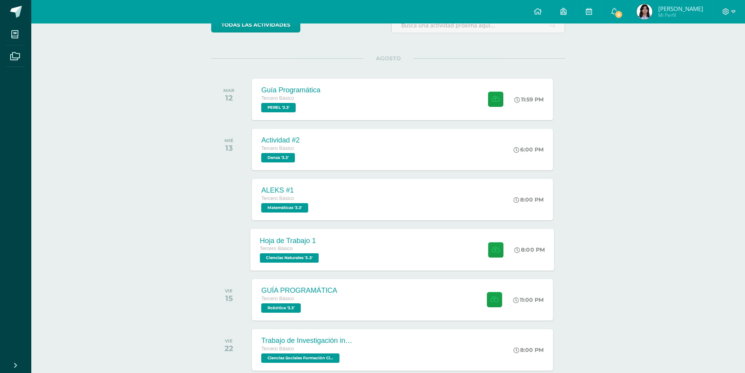
scroll to position [78, 0]
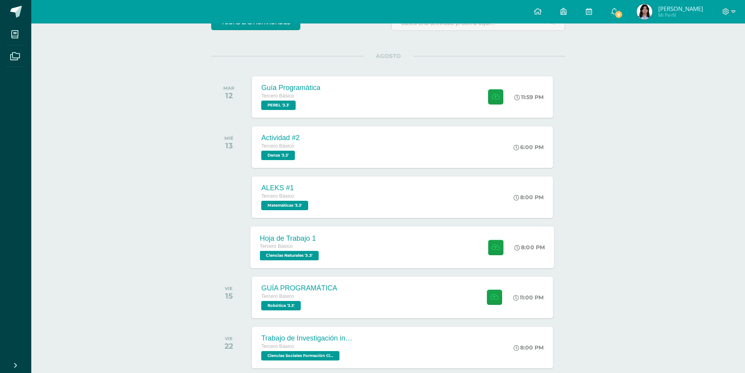
click at [383, 254] on div "Hoja de Trabajo 1 Tercero Básico Ciencias Naturales '3.3' 8:00 PM Hoja de Traba…" at bounding box center [403, 247] width 304 height 42
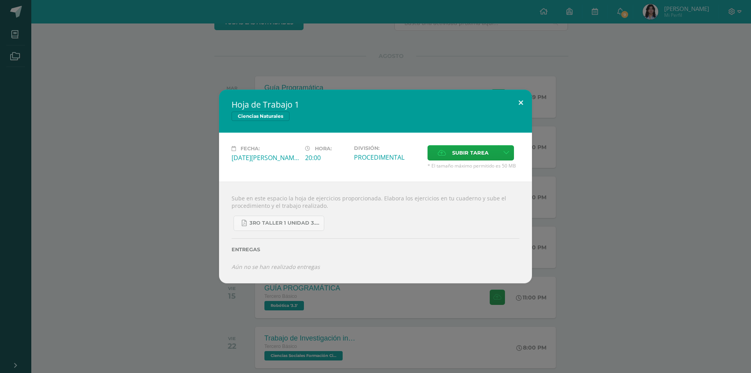
click at [517, 100] on button at bounding box center [520, 103] width 22 height 27
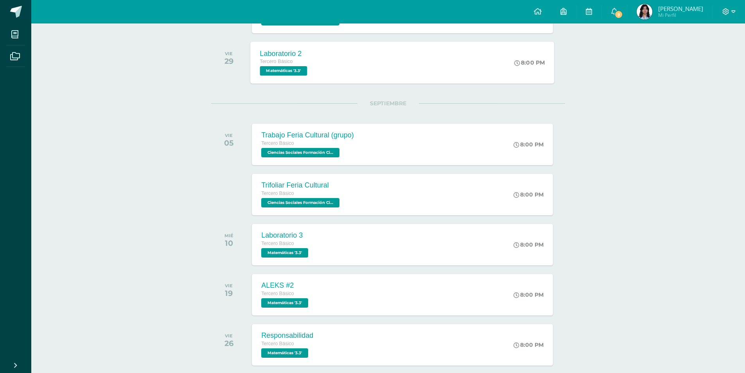
scroll to position [469, 0]
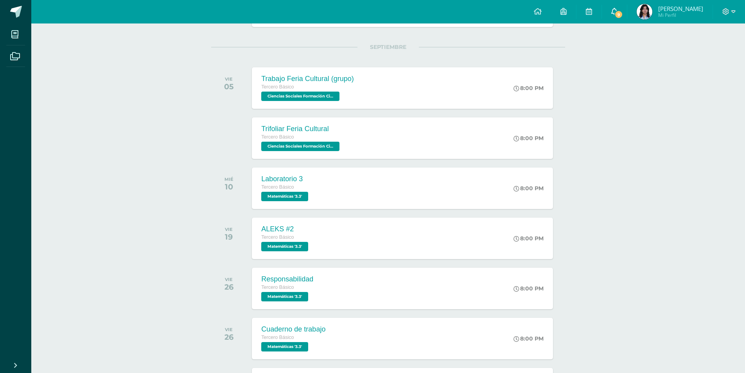
click at [620, 9] on link "9" at bounding box center [614, 11] width 25 height 23
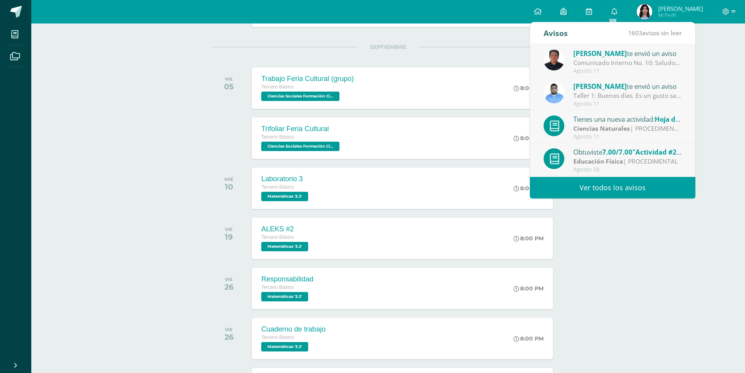
scroll to position [39, 0]
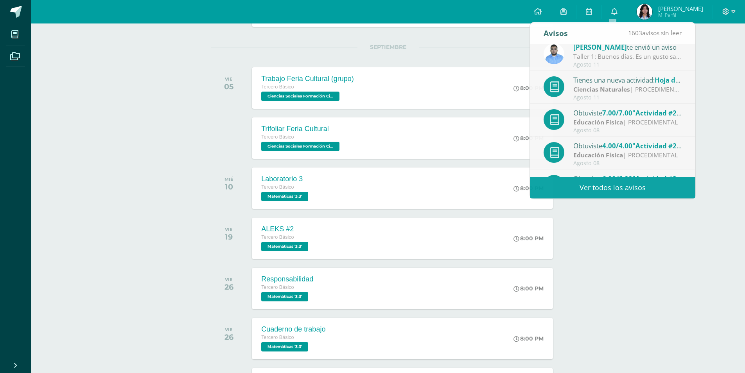
click at [647, 7] on img at bounding box center [645, 12] width 16 height 16
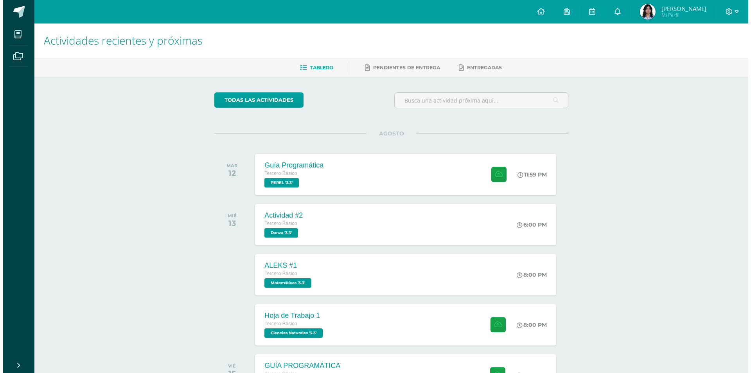
scroll to position [0, 0]
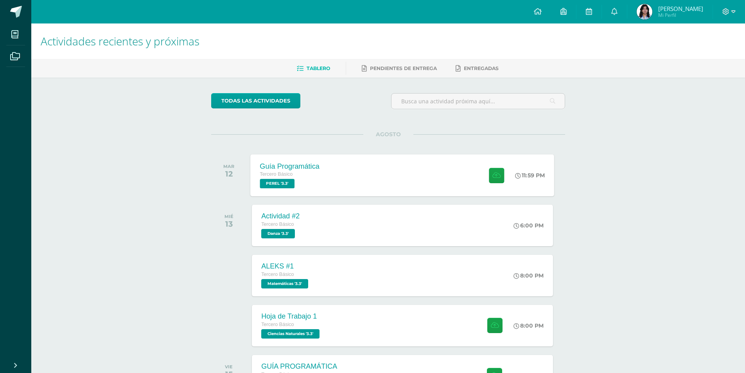
drag, startPoint x: 447, startPoint y: 176, endPoint x: 452, endPoint y: 180, distance: 6.7
click at [446, 176] on div "Guía Programática Tercero Básico [PERSON_NAME] '3.3' 11:59 PM Guía Programática…" at bounding box center [403, 175] width 304 height 42
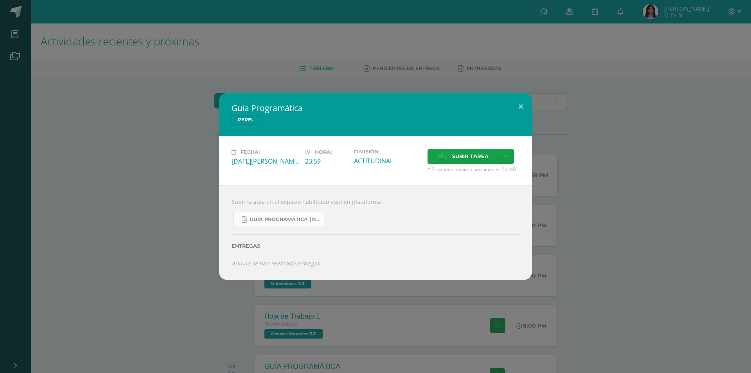
click at [278, 217] on span "Guía Programática [PERSON_NAME] 3ro Básico - Bloque 3 - Profe. [PERSON_NAME].pdf" at bounding box center [284, 219] width 70 height 6
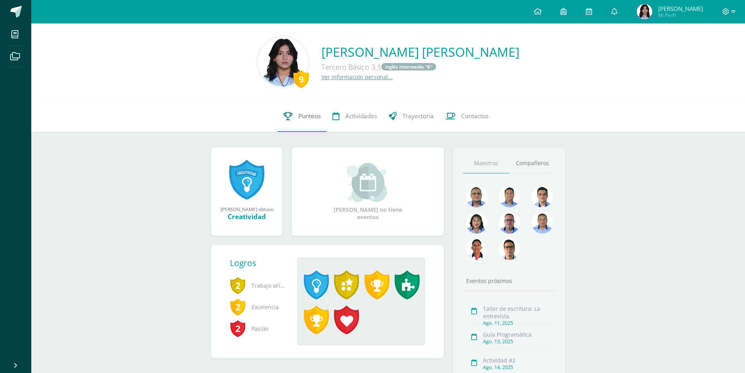
click at [292, 116] on link "Punteos" at bounding box center [302, 115] width 49 height 31
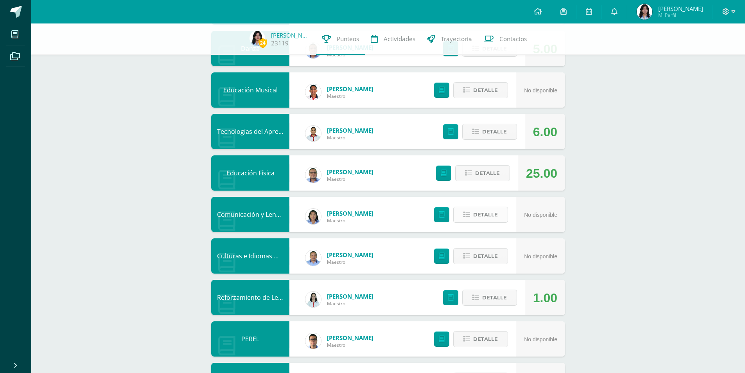
scroll to position [345, 0]
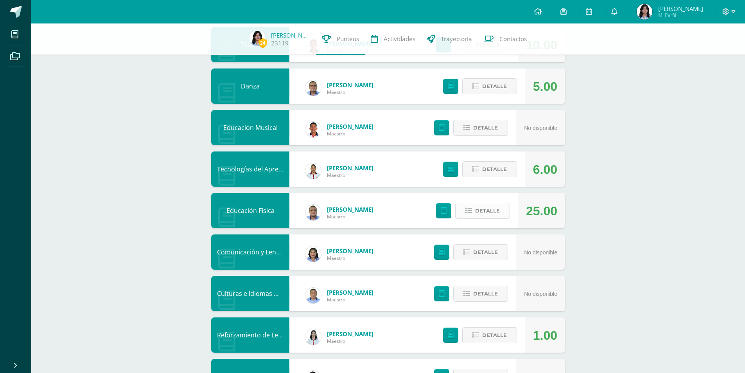
click at [480, 208] on span "Detalle" at bounding box center [487, 210] width 25 height 14
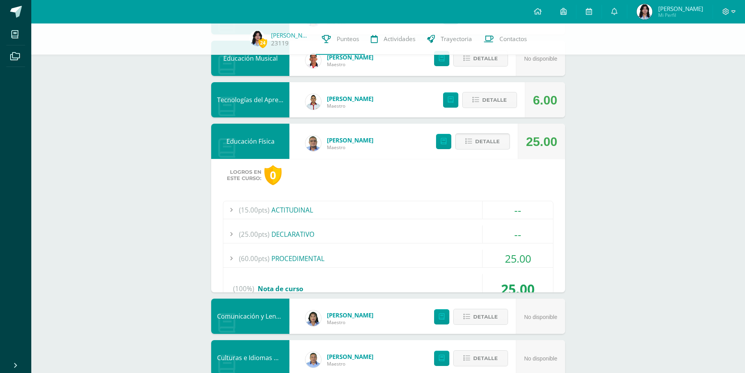
scroll to position [423, 0]
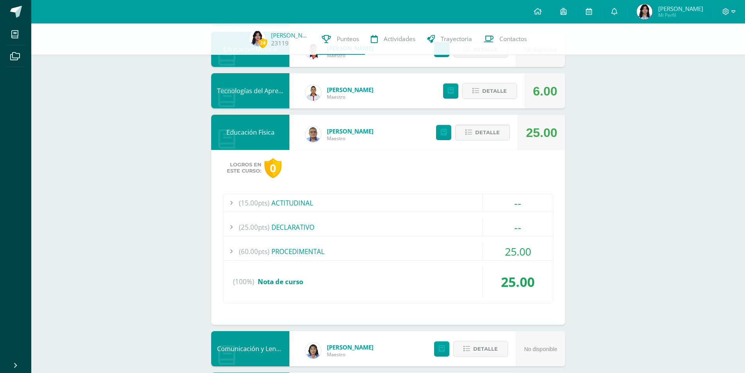
click at [452, 240] on div "(15.00pts) ACTITUDINAL -- Sin actividades (25.00pts) DECLARATIVO --" at bounding box center [388, 248] width 330 height 109
click at [447, 253] on div "(60.00pts) PROCEDIMENTAL" at bounding box center [388, 251] width 330 height 18
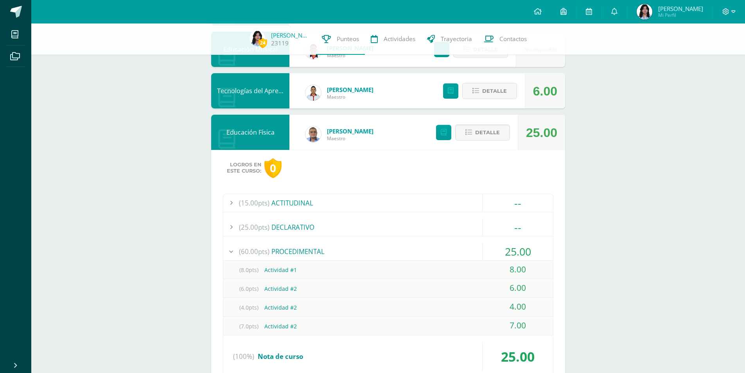
drag, startPoint x: 714, startPoint y: 264, endPoint x: 596, endPoint y: 226, distance: 123.7
click at [714, 264] on div "24 Jazmín Vásquez 23119 Punteos Actividades Trayectoria Contactos Pendiente Uni…" at bounding box center [388, 111] width 714 height 1022
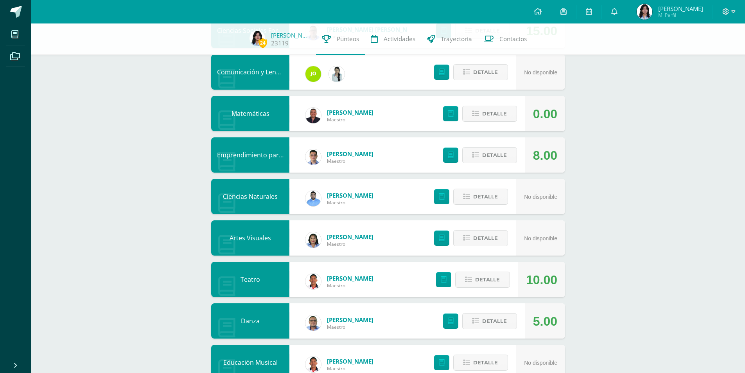
scroll to position [0, 0]
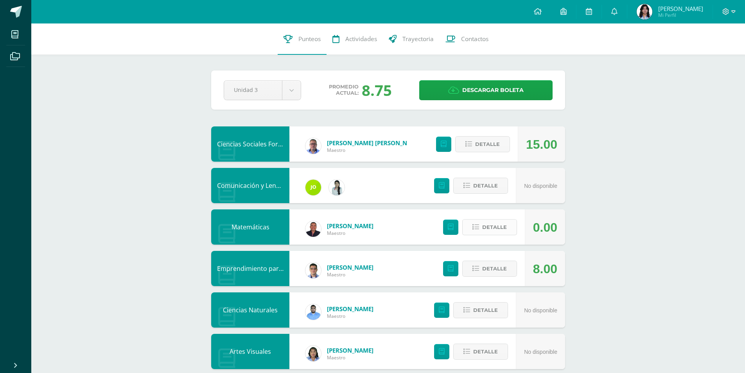
click at [484, 223] on span "Detalle" at bounding box center [494, 227] width 25 height 14
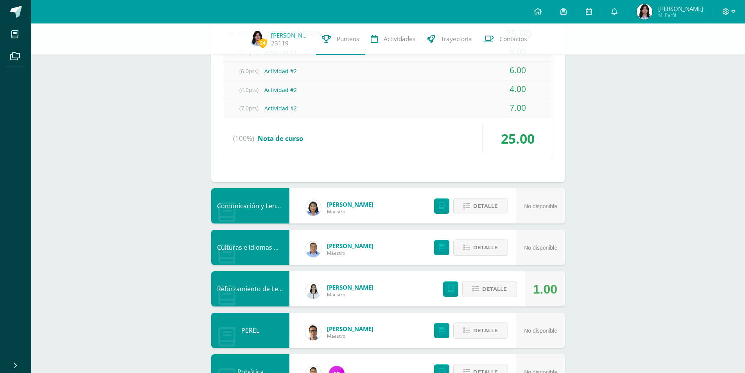
scroll to position [847, 0]
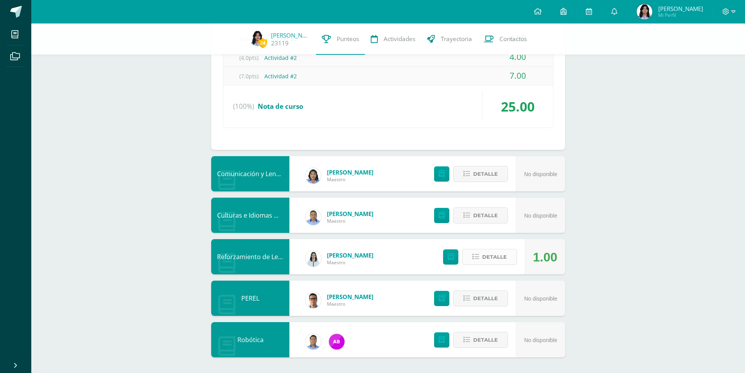
click at [510, 256] on button "Detalle" at bounding box center [489, 257] width 55 height 16
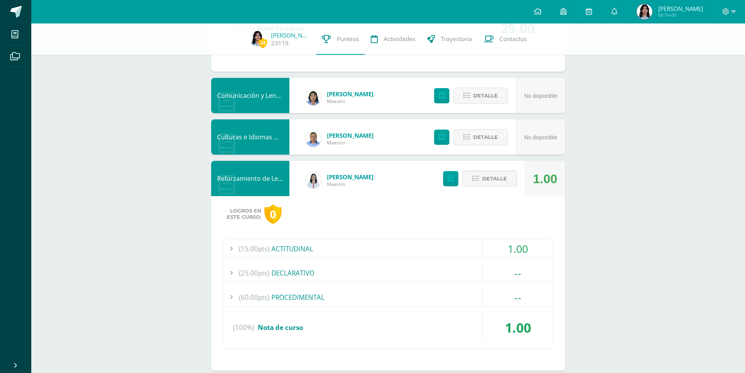
click at [463, 250] on div "(15.00pts) ACTITUDINAL" at bounding box center [388, 249] width 330 height 18
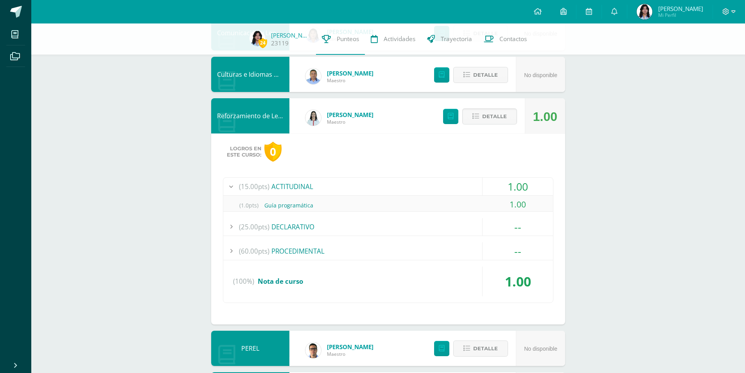
scroll to position [925, 0]
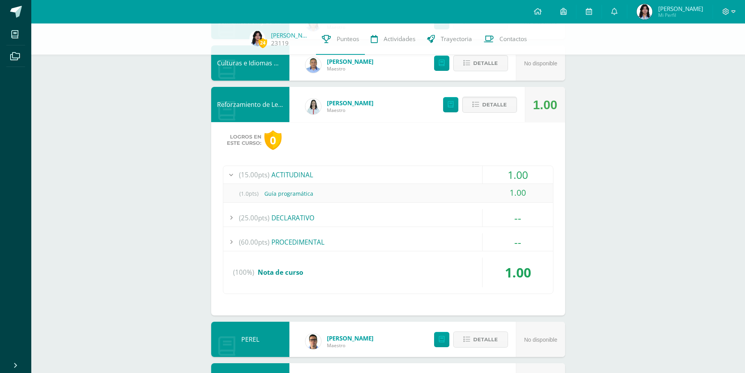
click at [373, 242] on div "(60.00pts) PROCEDIMENTAL" at bounding box center [388, 242] width 330 height 18
click at [360, 200] on div "(25.00pts) DECLARATIVO" at bounding box center [388, 199] width 330 height 18
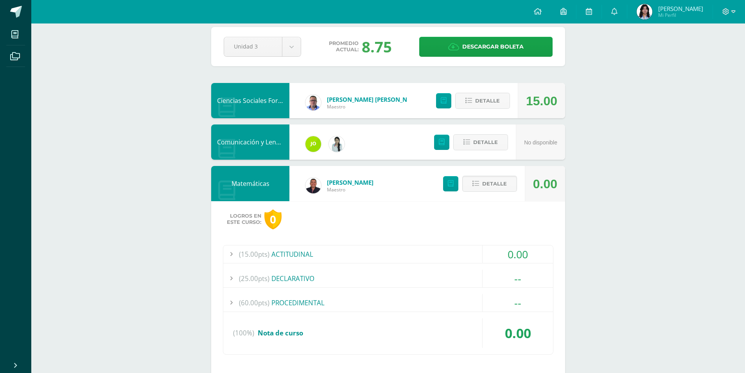
scroll to position [0, 0]
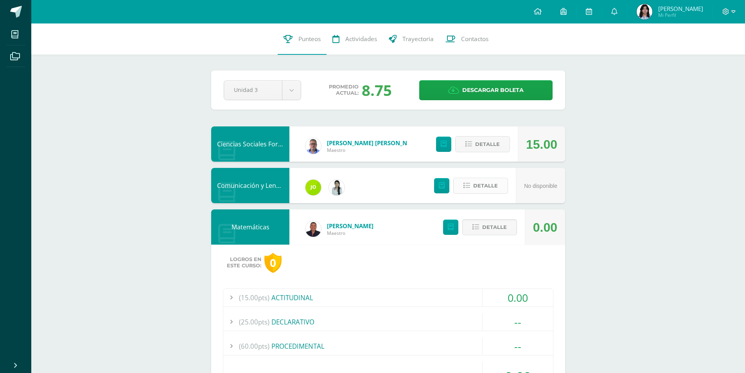
click at [477, 188] on span "Detalle" at bounding box center [485, 185] width 25 height 14
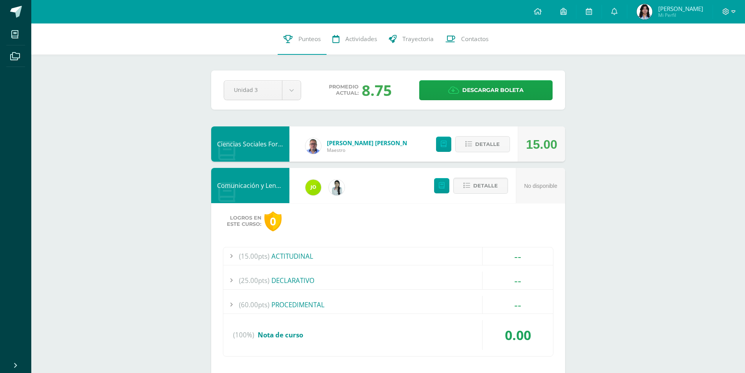
drag, startPoint x: 474, startPoint y: 316, endPoint x: 495, endPoint y: 328, distance: 24.2
click at [482, 322] on div "(15.00pts) ACTITUDINAL -- Sin actividades (25.00pts) DECLARATIVO --" at bounding box center [388, 301] width 330 height 109
click at [503, 334] on div "0.00" at bounding box center [518, 335] width 70 height 30
click at [375, 259] on div "(15.00pts) ACTITUDINAL" at bounding box center [388, 256] width 330 height 18
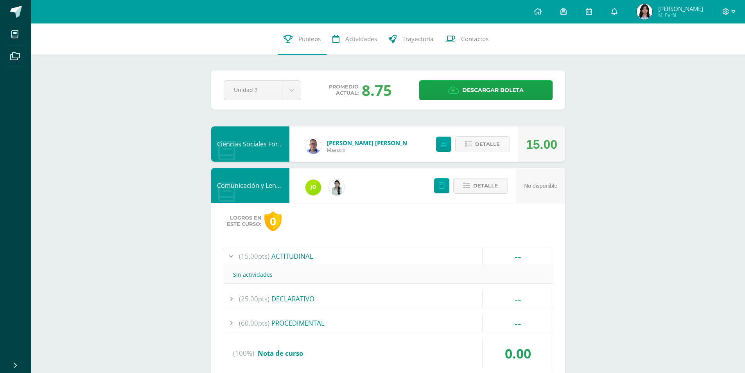
click at [333, 280] on div "Sin actividades" at bounding box center [388, 274] width 330 height 18
drag, startPoint x: 329, startPoint y: 298, endPoint x: 327, endPoint y: 301, distance: 4.0
click at [328, 300] on div "(25.00pts) DECLARATIVO" at bounding box center [388, 299] width 330 height 18
click at [314, 319] on div "(60.00pts) PROCEDIMENTAL" at bounding box center [388, 323] width 330 height 18
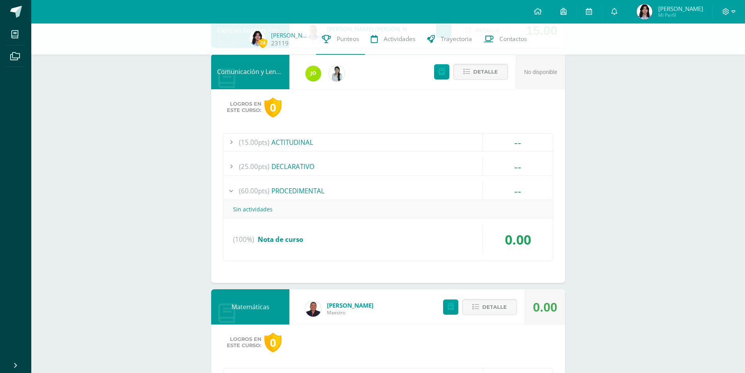
scroll to position [156, 0]
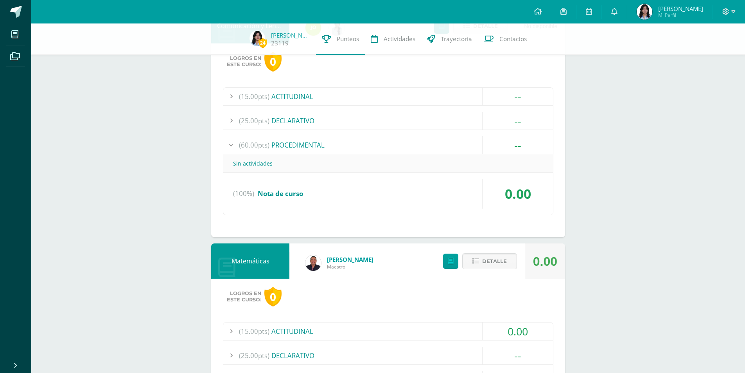
drag, startPoint x: 542, startPoint y: 188, endPoint x: 507, endPoint y: 181, distance: 36.0
click at [541, 188] on div "0.00" at bounding box center [518, 194] width 70 height 30
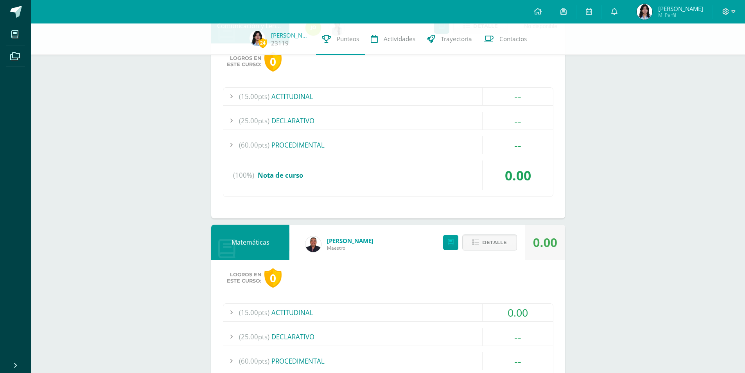
click at [309, 92] on div "(15.00pts) ACTITUDINAL" at bounding box center [388, 97] width 330 height 18
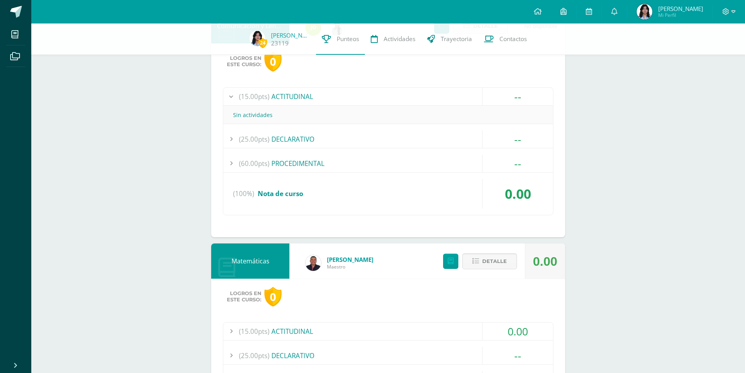
drag, startPoint x: 287, startPoint y: 145, endPoint x: 282, endPoint y: 148, distance: 5.9
click at [282, 147] on div "(25.00pts) DECLARATIVO" at bounding box center [388, 139] width 330 height 18
click at [275, 169] on div "(60.00pts) PROCEDIMENTAL" at bounding box center [388, 163] width 330 height 18
